Goal: Transaction & Acquisition: Purchase product/service

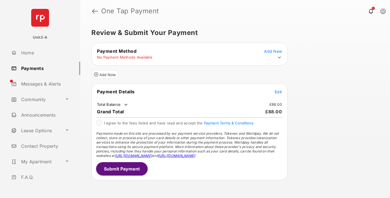
click at [278, 92] on span "Edit" at bounding box center [277, 92] width 7 height 5
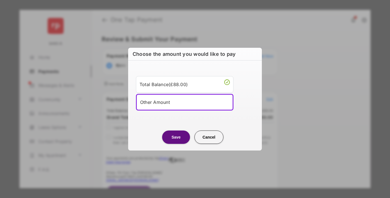
click at [185, 102] on div "Other Amount" at bounding box center [184, 102] width 89 height 8
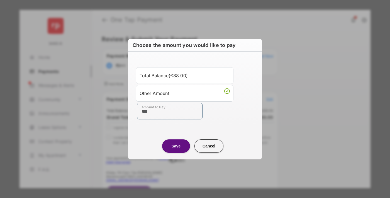
type input "***"
click at [176, 146] on button "Save" at bounding box center [176, 146] width 28 height 13
